Goal: Task Accomplishment & Management: Manage account settings

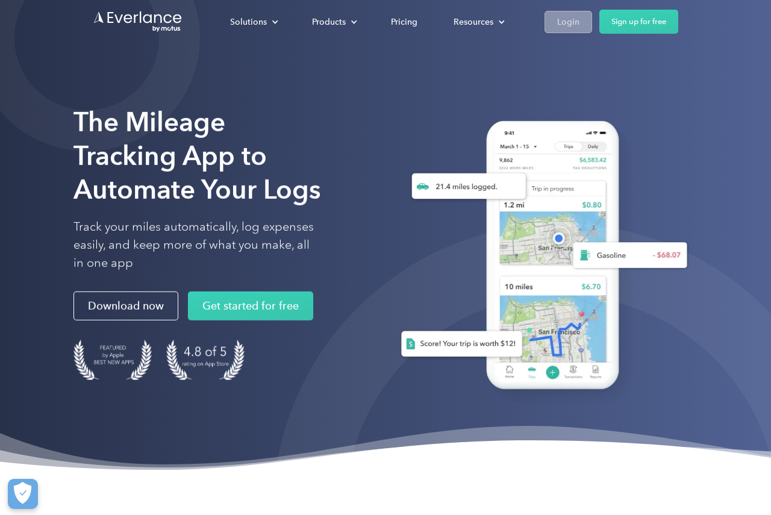
click at [572, 22] on div "Login" at bounding box center [568, 21] width 22 height 15
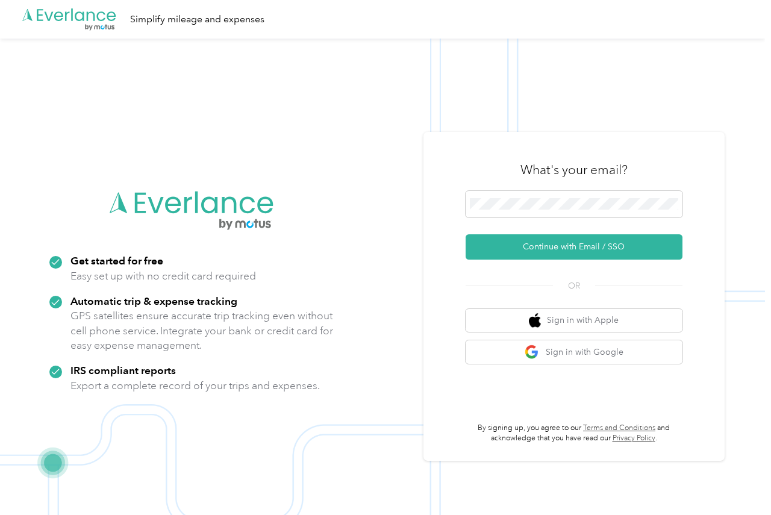
click at [560, 397] on div "What's your email? Continue with Email / SSO OR Sign in with Apple Sign in with…" at bounding box center [574, 296] width 217 height 295
click at [566, 363] on button "Sign in with Google" at bounding box center [574, 351] width 217 height 23
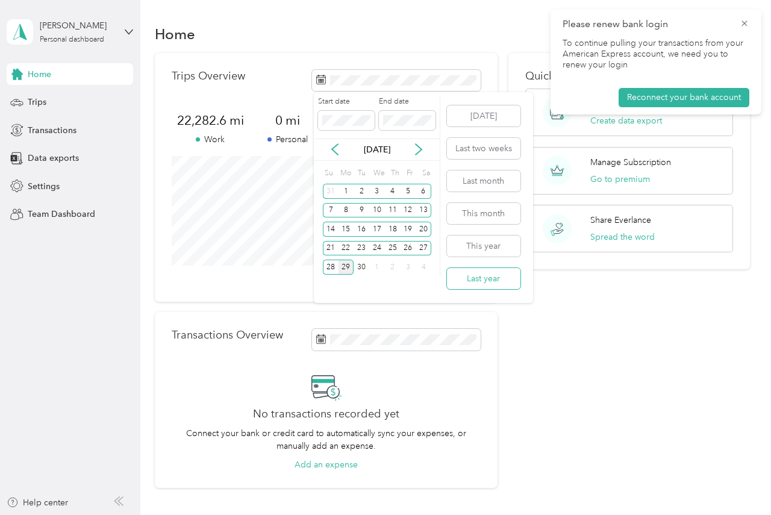
click at [486, 274] on button "Last year" at bounding box center [483, 278] width 73 height 21
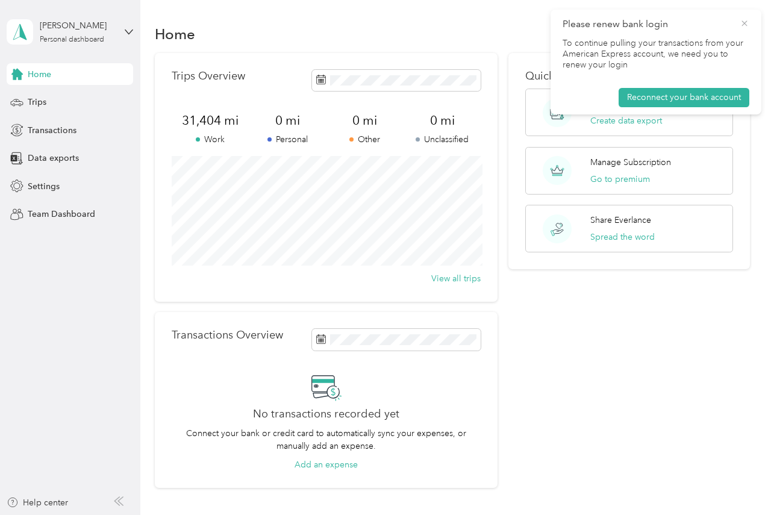
click at [745, 22] on icon at bounding box center [745, 23] width 10 height 11
